Goal: Obtain resource: Download file/media

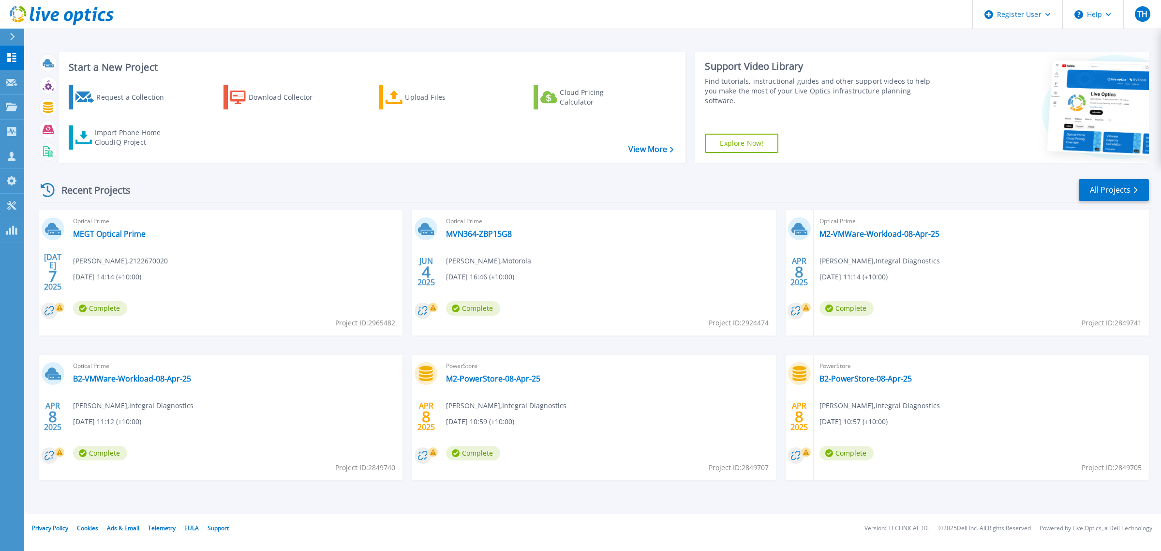
click at [93, 239] on div "Optical Prime MEGT Optical Prime [PERSON_NAME] , 2122670020 [DATE] 14:14 (+10:0…" at bounding box center [234, 272] width 335 height 125
click at [95, 233] on link "MEGT Optical Prime" at bounding box center [109, 234] width 73 height 10
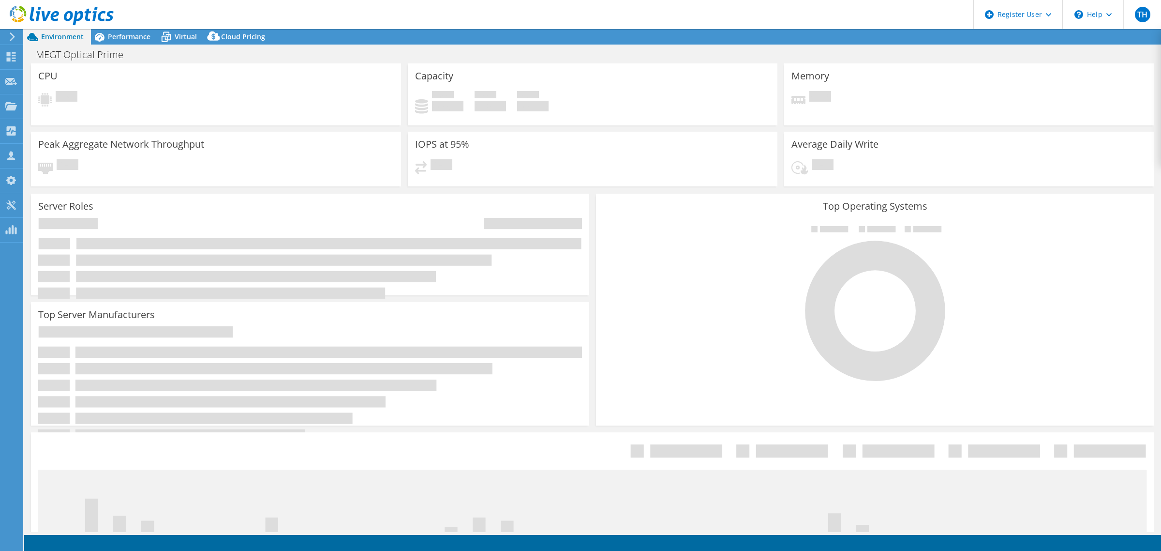
select select "USD"
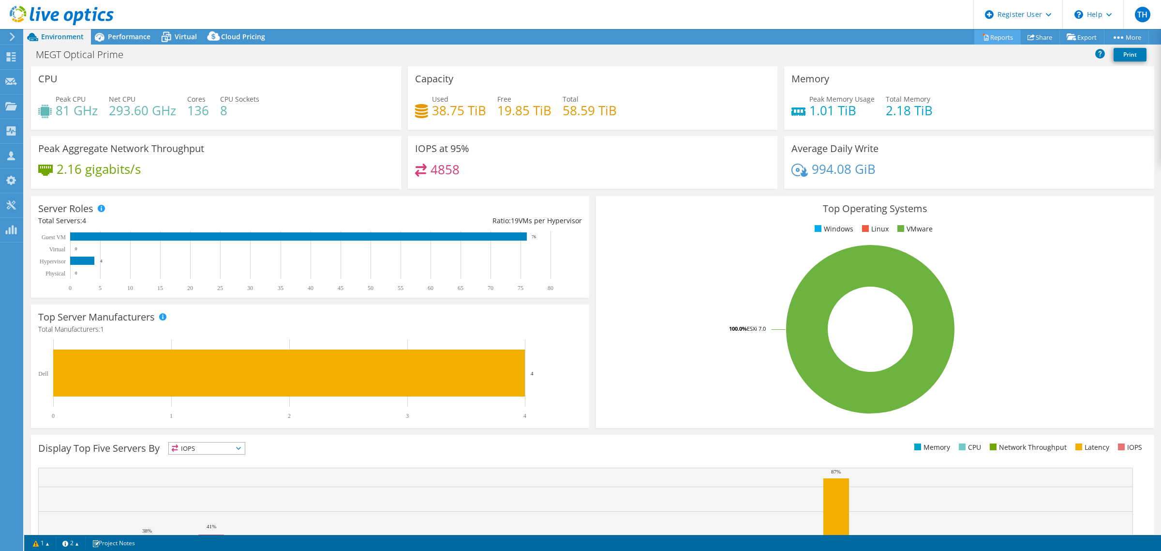
click at [995, 37] on link "Reports" at bounding box center [997, 37] width 46 height 15
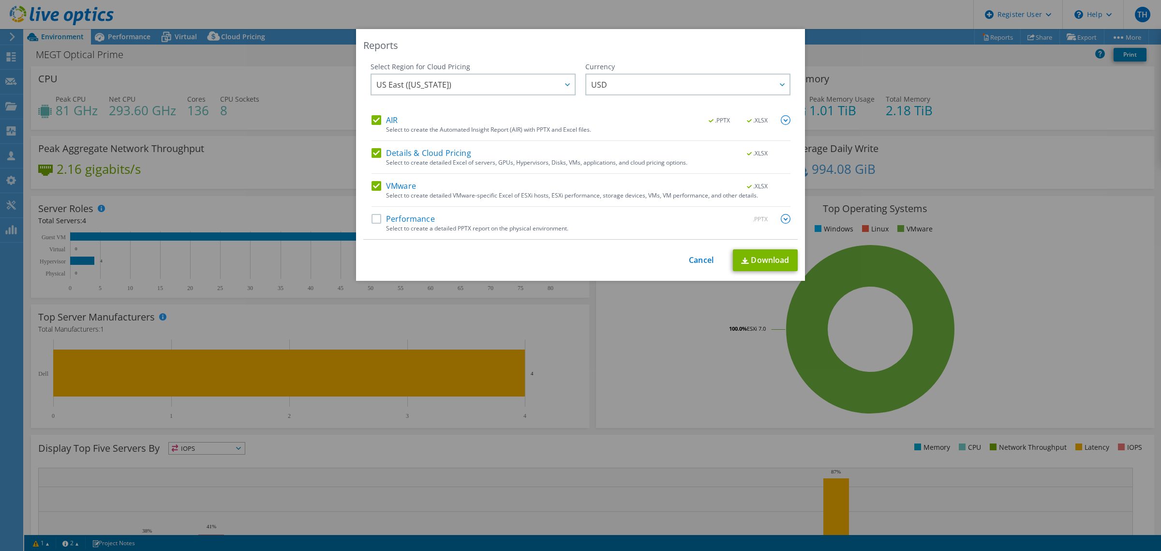
click at [377, 223] on label "Performance" at bounding box center [403, 219] width 63 height 10
click at [0, 0] on input "Performance" at bounding box center [0, 0] width 0 height 0
click at [747, 257] on link "Download" at bounding box center [765, 260] width 65 height 22
